Goal: Navigation & Orientation: Find specific page/section

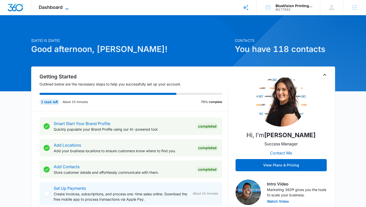
click at [60, 7] on span "Dashboard" at bounding box center [51, 7] width 24 height 5
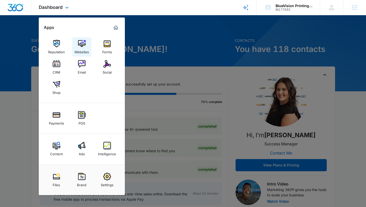
click at [80, 46] on img at bounding box center [82, 44] width 8 height 8
